Goal: Transaction & Acquisition: Purchase product/service

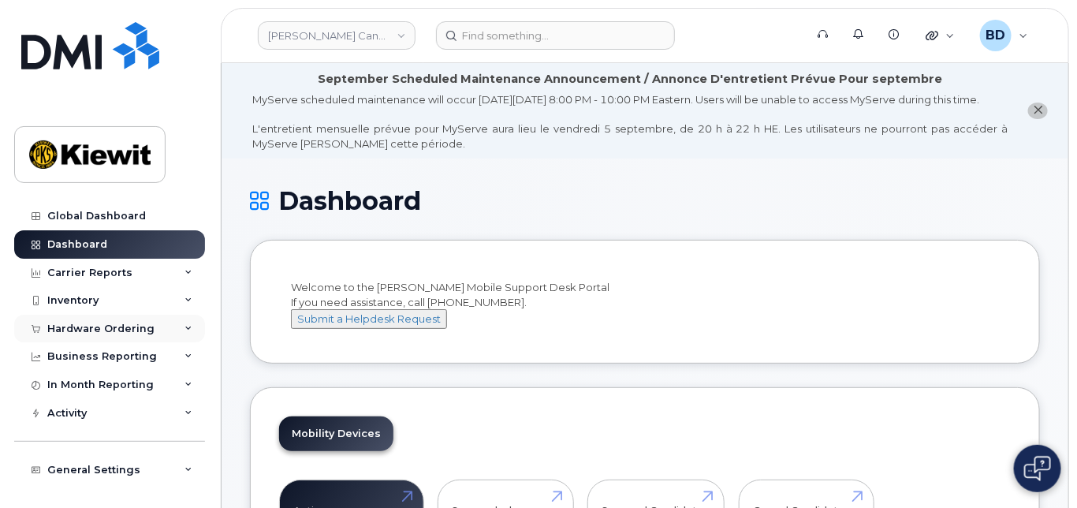
click at [151, 333] on div "Hardware Ordering" at bounding box center [109, 329] width 191 height 28
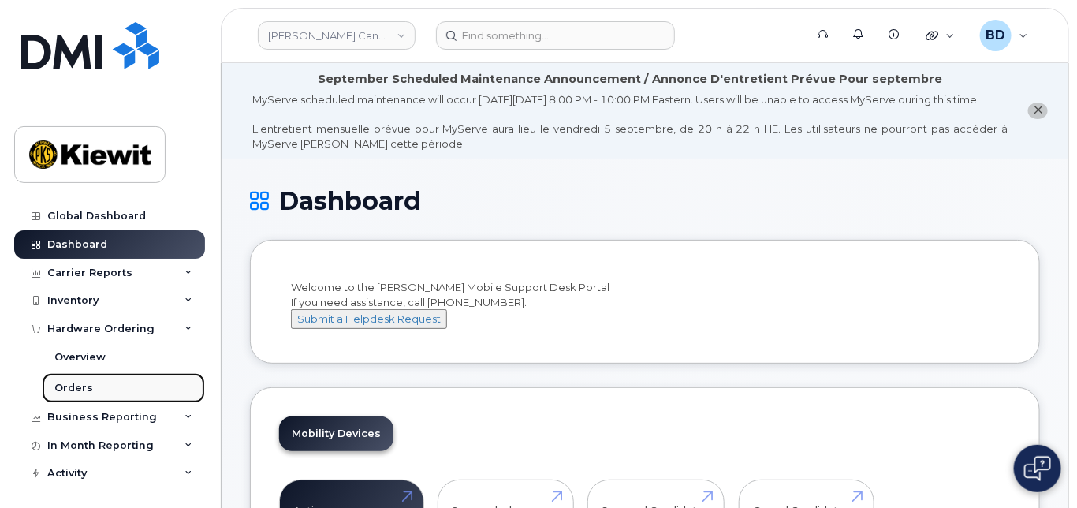
click at [89, 389] on div "Orders" at bounding box center [73, 388] width 39 height 14
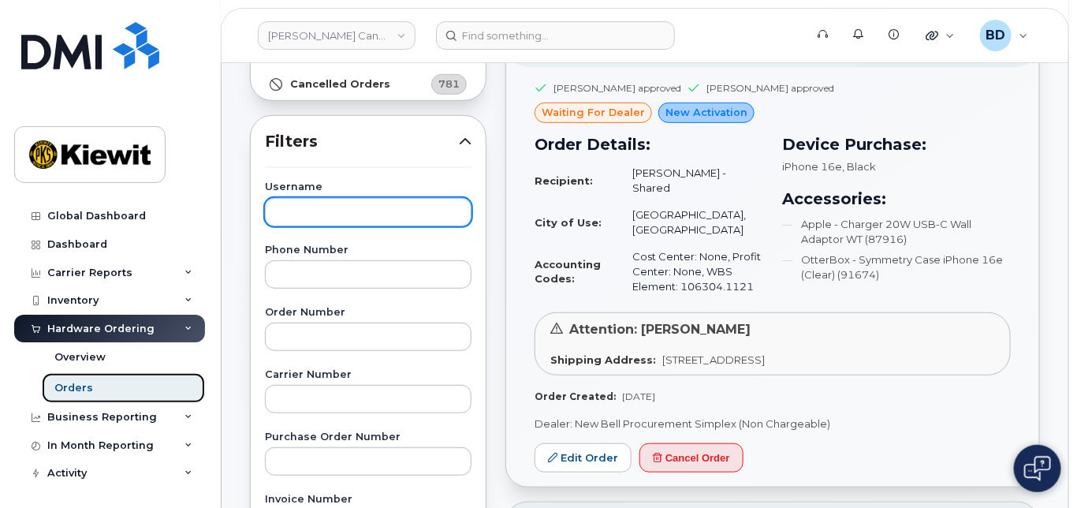
scroll to position [210, 0]
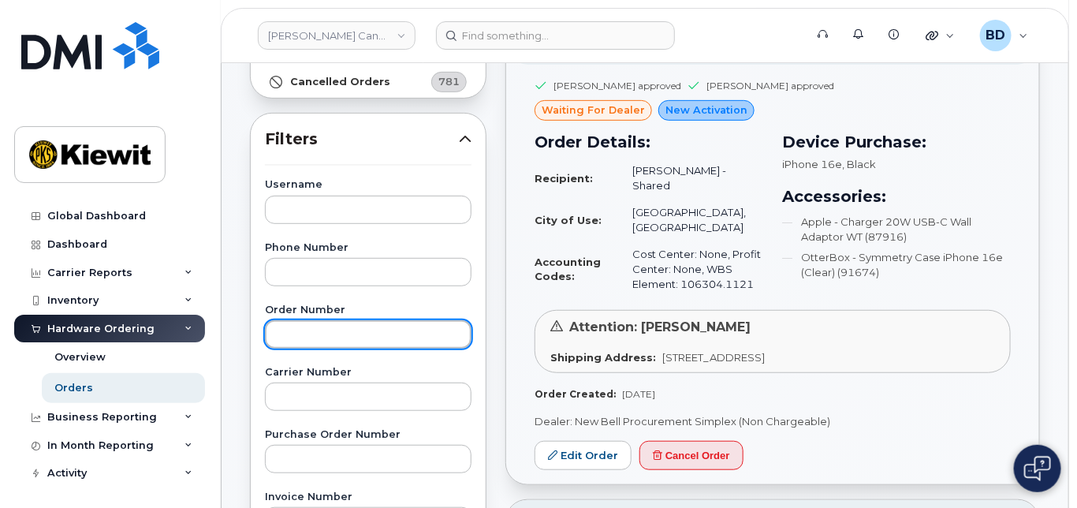
click at [270, 323] on input "text" at bounding box center [368, 334] width 207 height 28
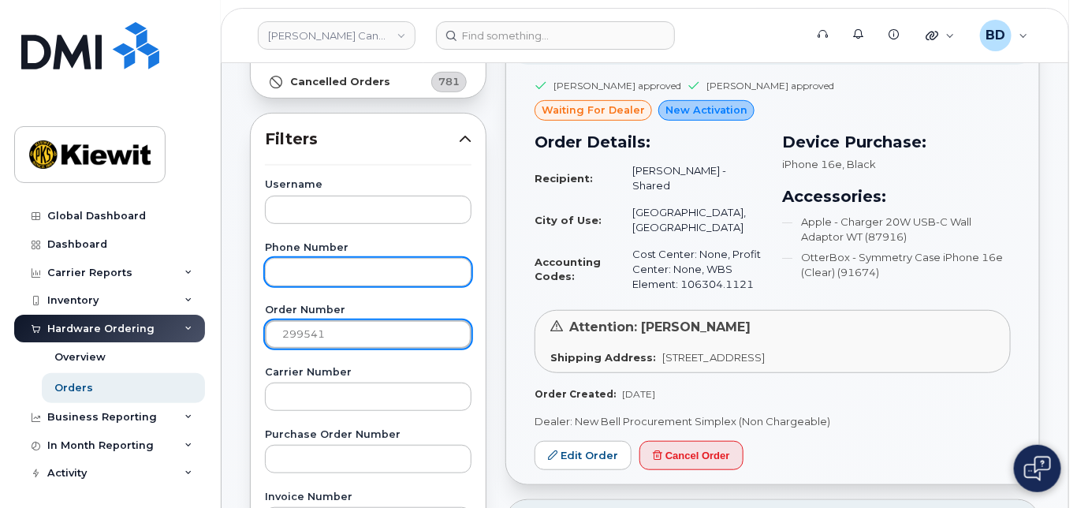
type input "299541"
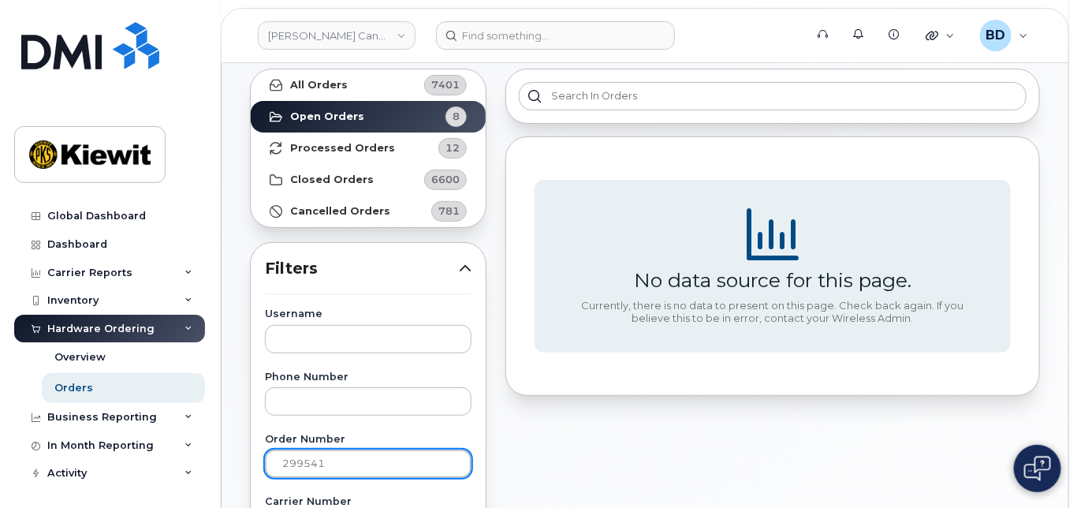
scroll to position [0, 0]
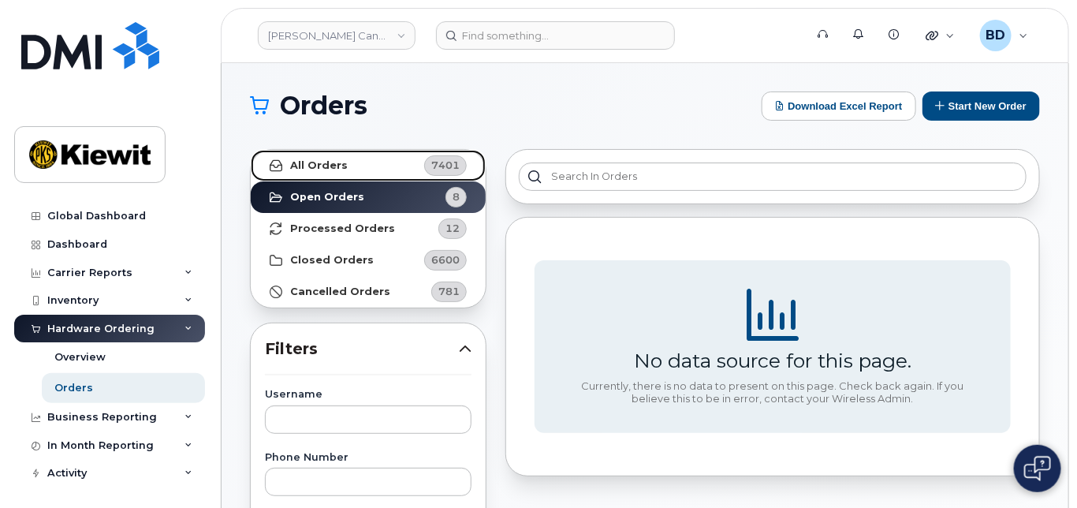
drag, startPoint x: 326, startPoint y: 161, endPoint x: 342, endPoint y: 160, distance: 16.6
click at [326, 161] on strong "All Orders" at bounding box center [319, 165] width 58 height 13
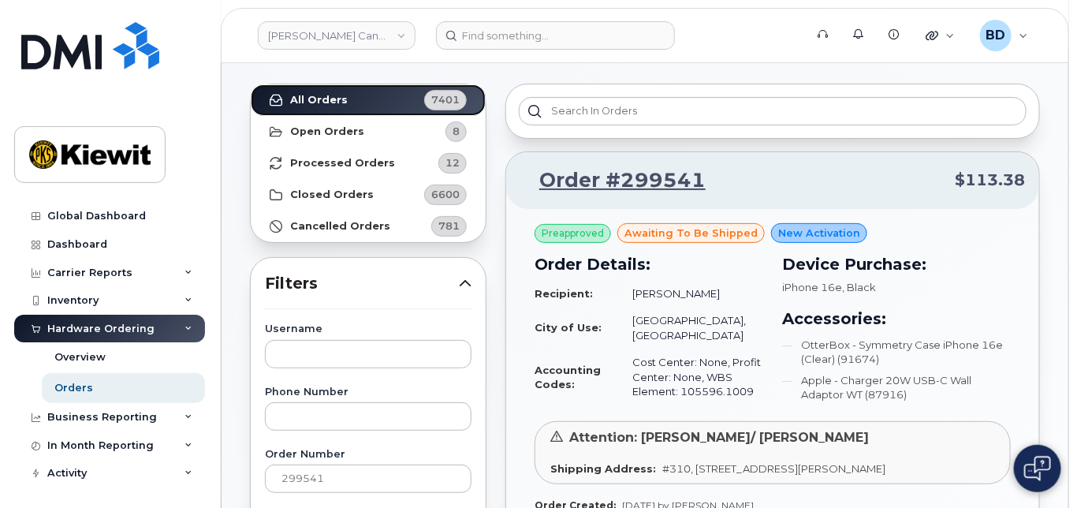
scroll to position [105, 0]
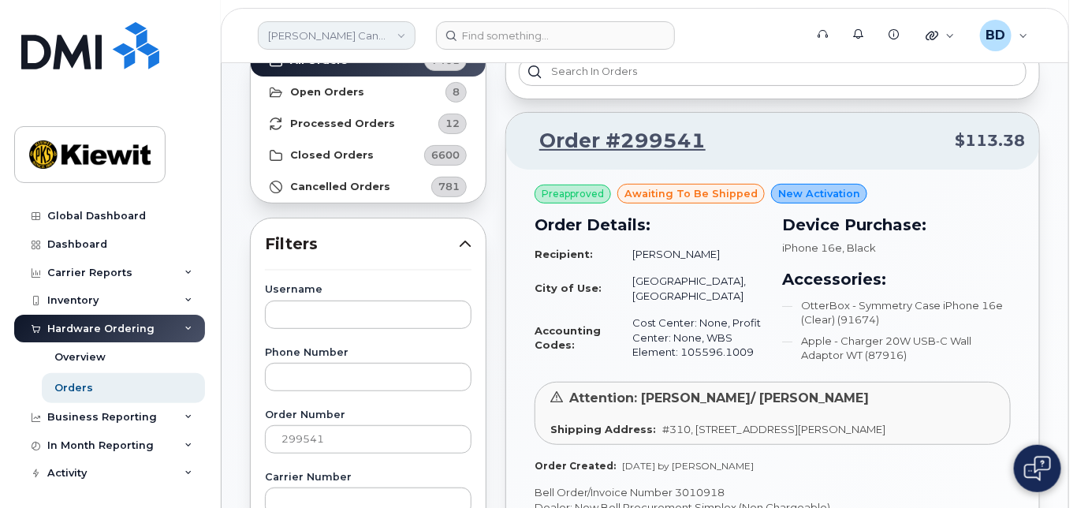
click at [397, 35] on link "[PERSON_NAME] Canada Inc" at bounding box center [337, 35] width 158 height 28
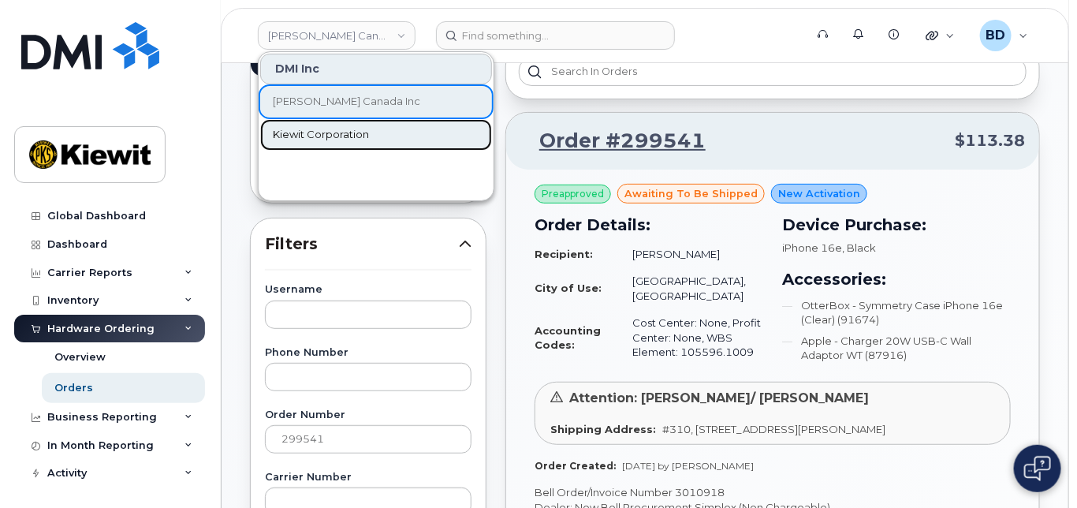
click at [292, 128] on span "Kiewit Corporation" at bounding box center [321, 135] width 96 height 16
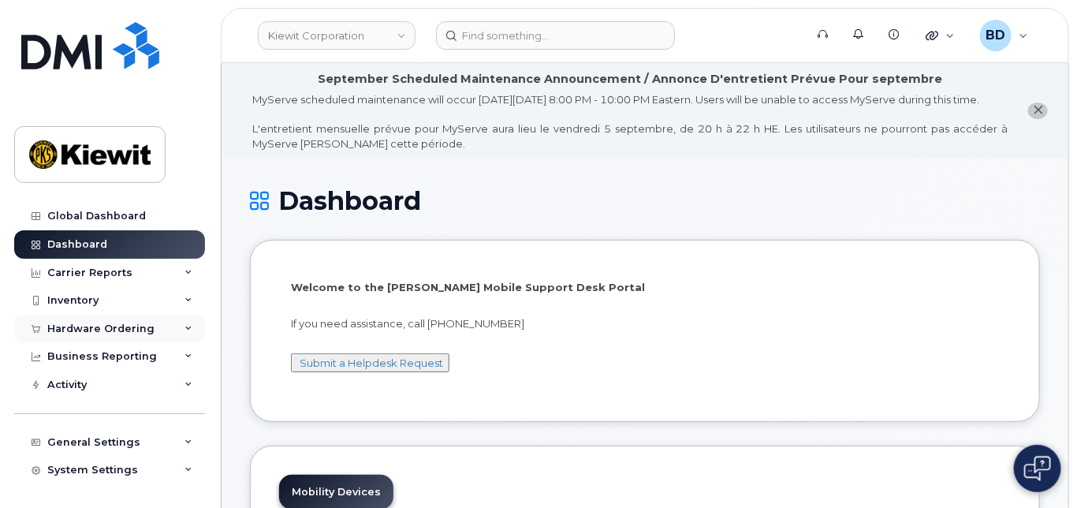
click at [157, 328] on div "Hardware Ordering" at bounding box center [109, 329] width 191 height 28
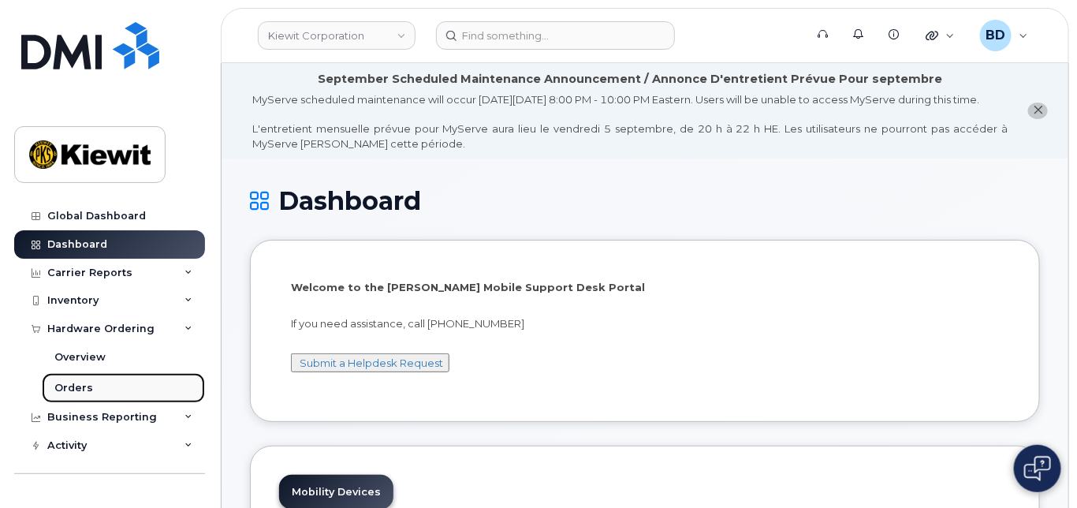
click at [78, 378] on link "Orders" at bounding box center [123, 388] width 163 height 30
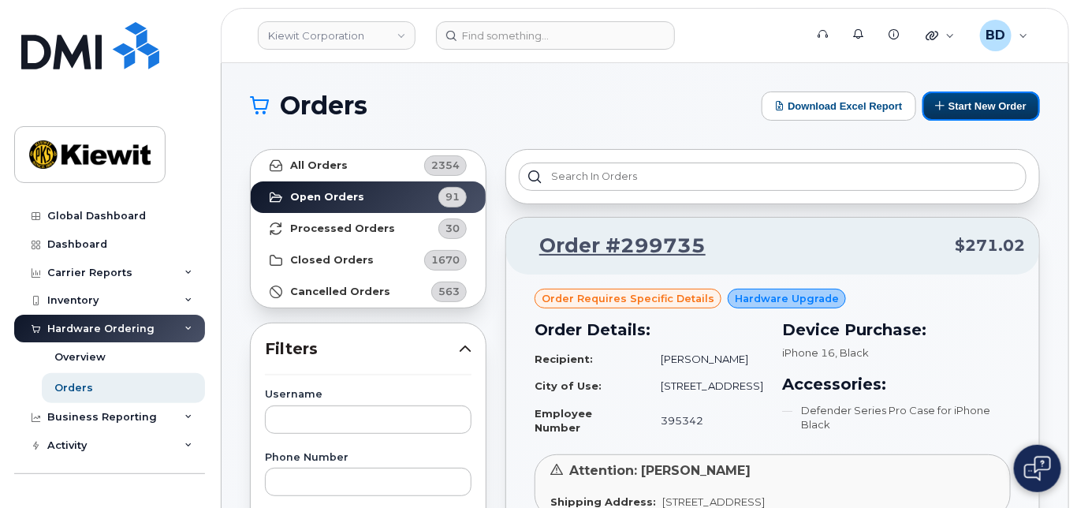
drag, startPoint x: 965, startPoint y: 97, endPoint x: 602, endPoint y: 132, distance: 364.3
click at [964, 98] on button "Start New Order" at bounding box center [980, 105] width 117 height 29
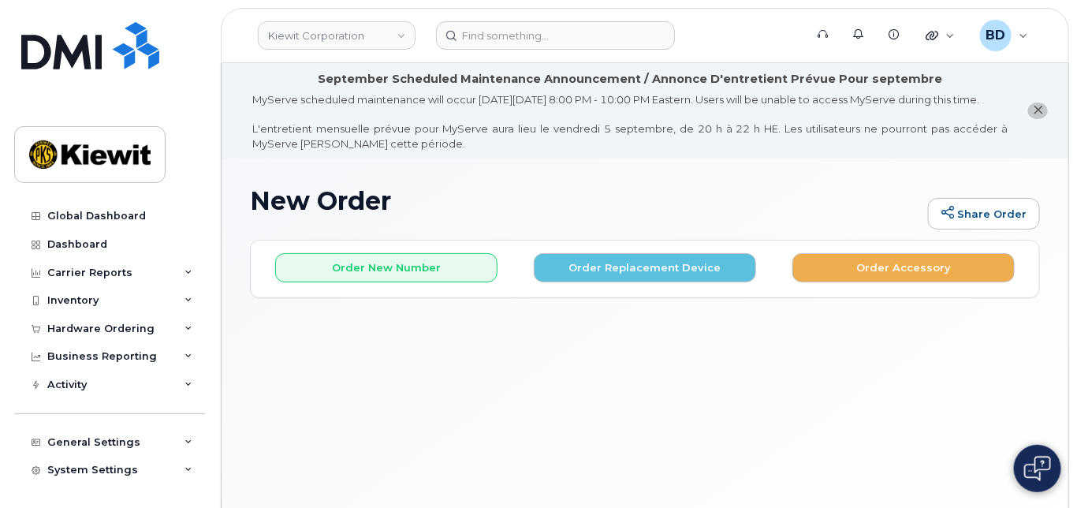
click at [936, 368] on div "New Order Share Order × Share This Order If you want to allow others to create …" at bounding box center [644, 359] width 847 height 402
